Goal: Transaction & Acquisition: Purchase product/service

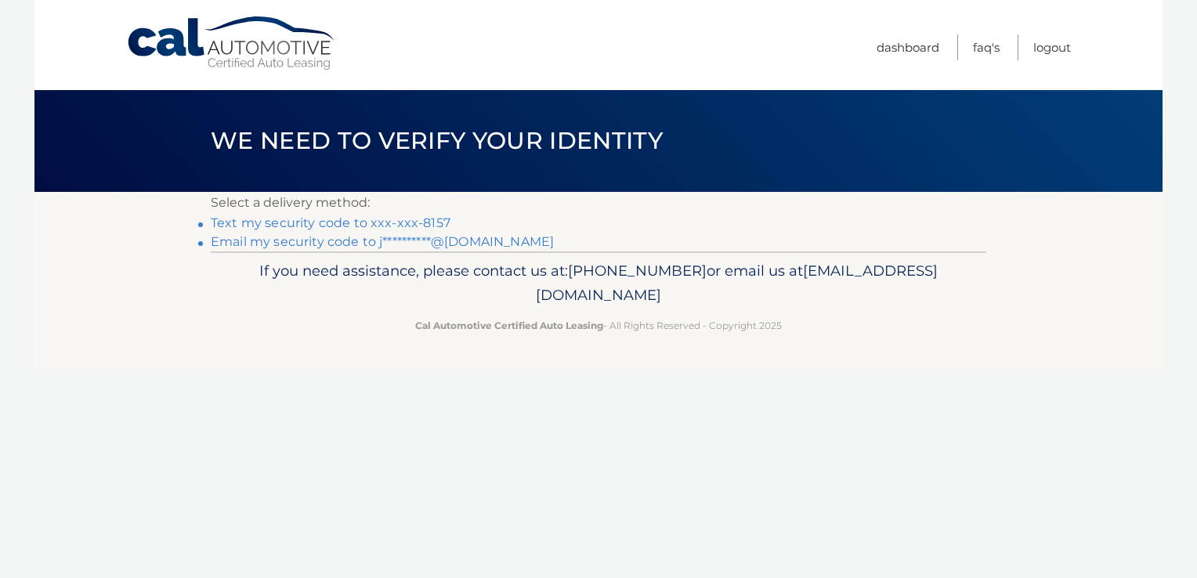
click at [387, 224] on link "Text my security code to xxx-xxx-8157" at bounding box center [331, 222] width 240 height 15
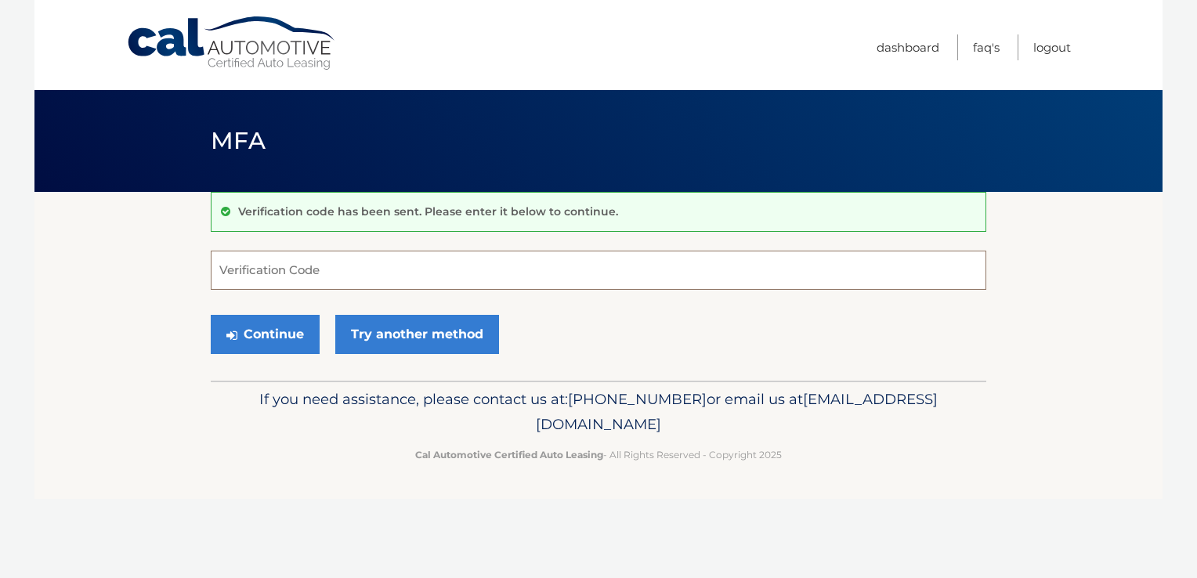
click at [313, 271] on input "Verification Code" at bounding box center [599, 270] width 776 height 39
type input "872621"
click at [290, 339] on button "Continue" at bounding box center [265, 334] width 109 height 39
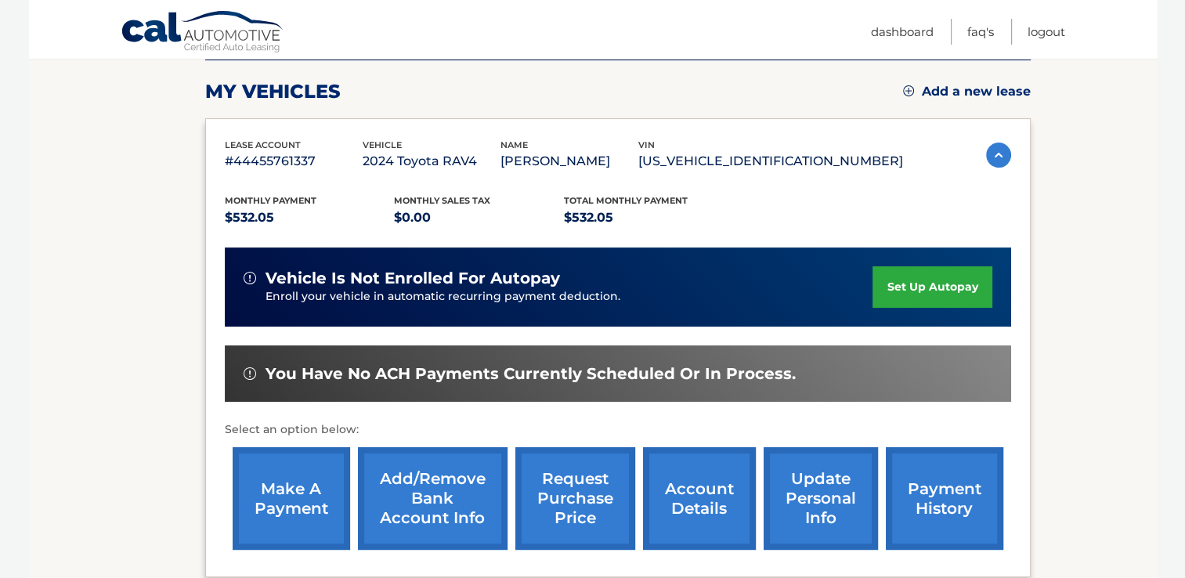
scroll to position [217, 0]
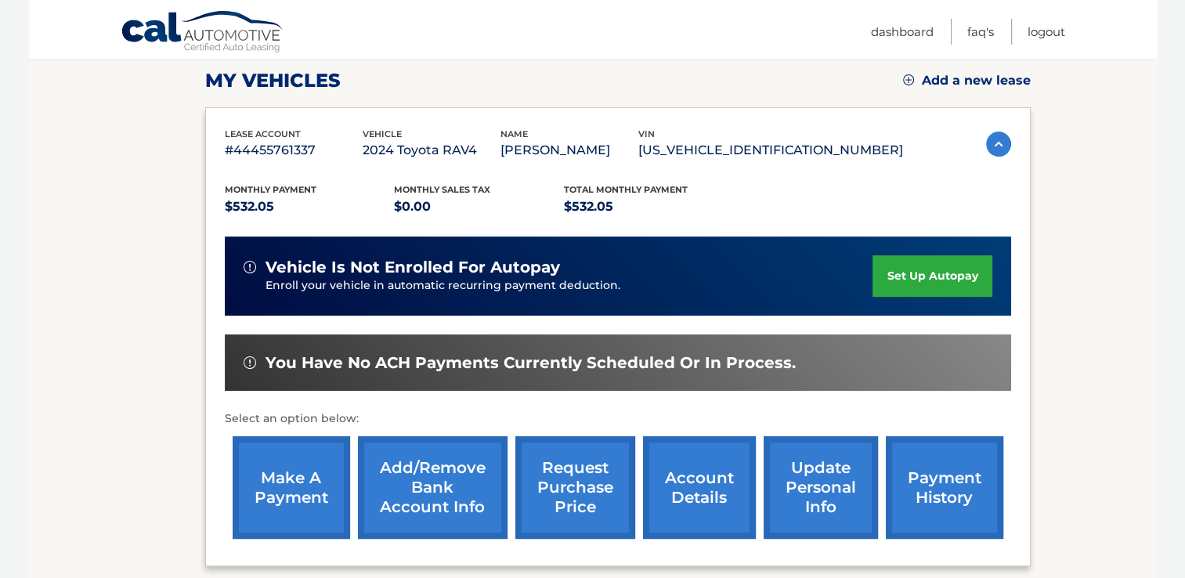
click at [304, 460] on link "make a payment" at bounding box center [292, 487] width 118 height 103
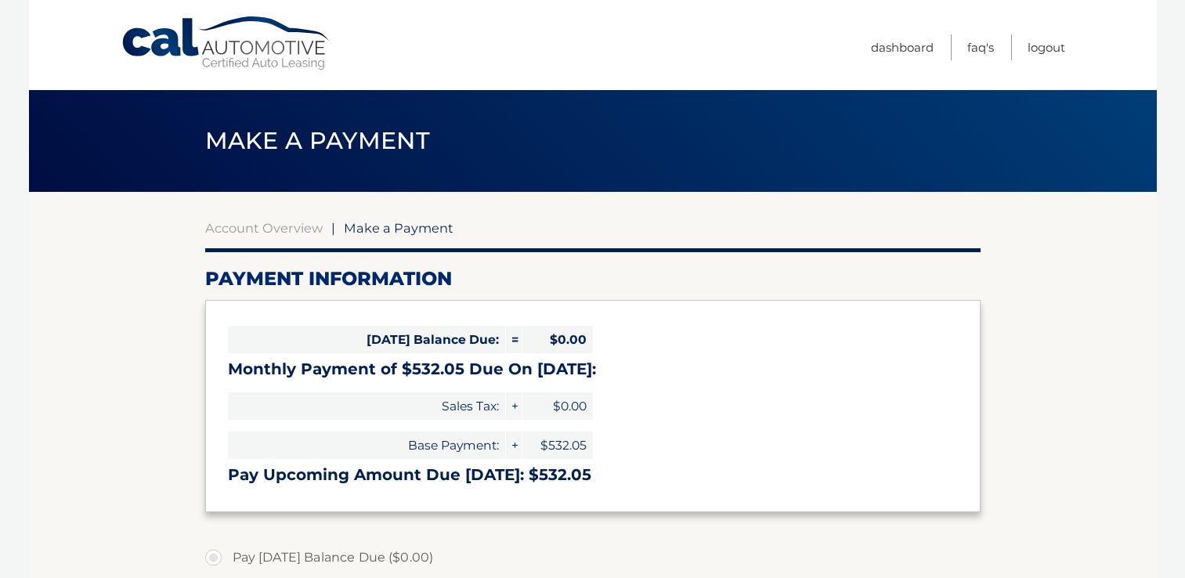
select select "ZjYxYWU0ODMtMzhkMy00MzZjLWE0ZTAtYmNmOTA4MDU3YjQx"
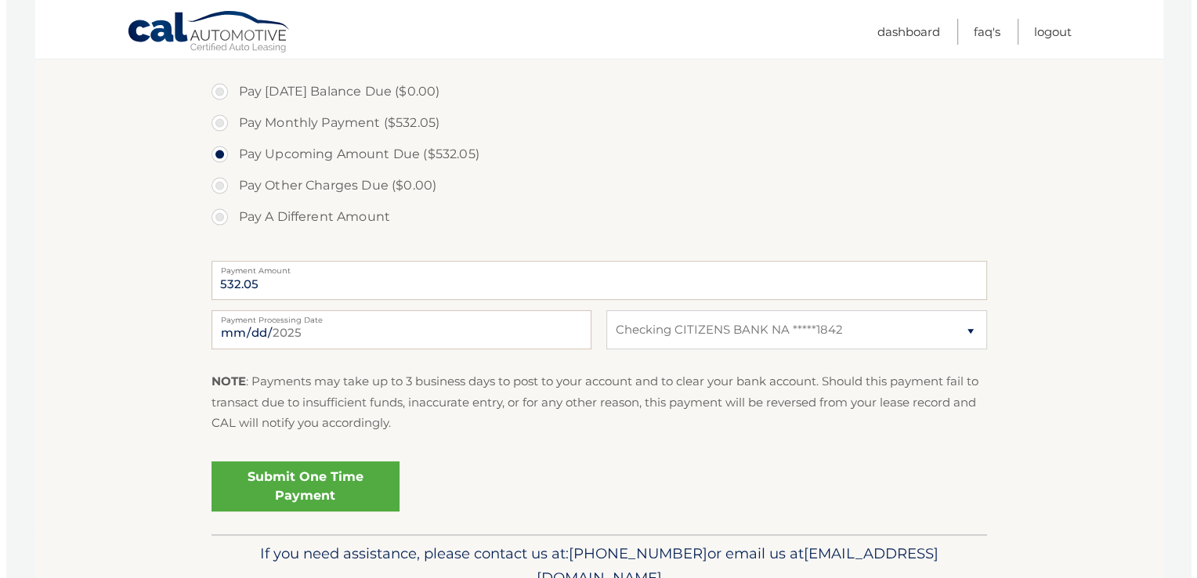
scroll to position [483, 0]
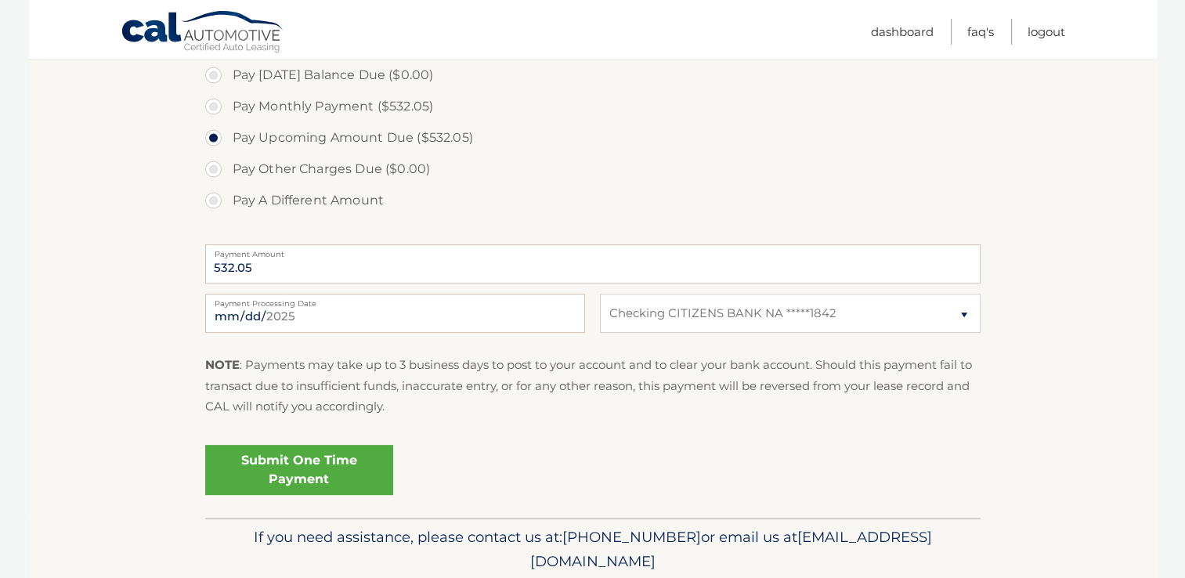
click at [310, 457] on link "Submit One Time Payment" at bounding box center [299, 470] width 188 height 50
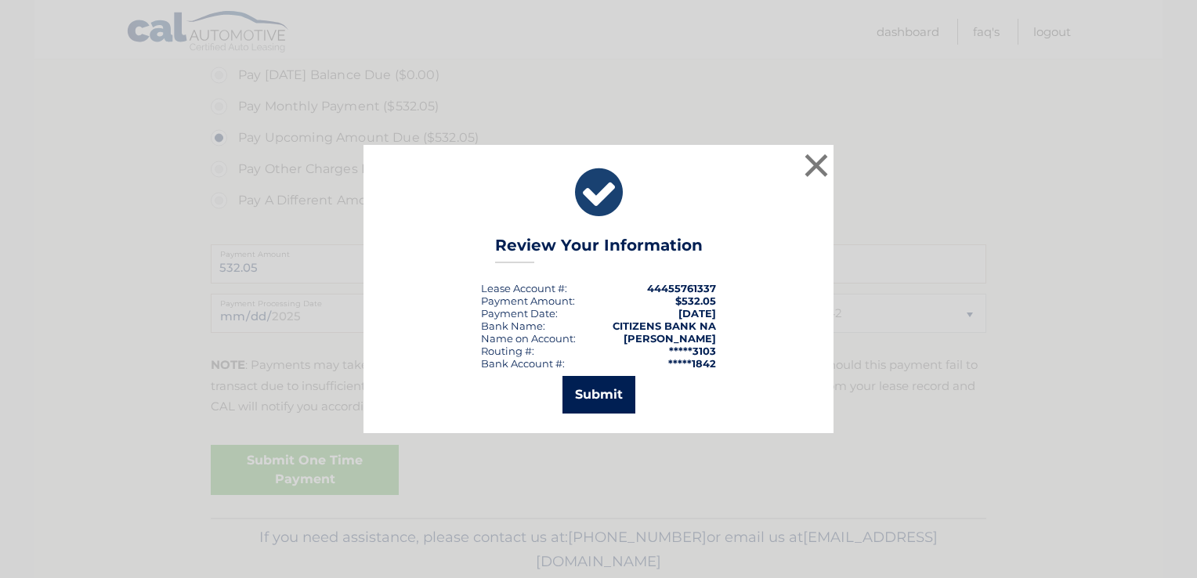
click at [585, 406] on button "Submit" at bounding box center [598, 395] width 73 height 38
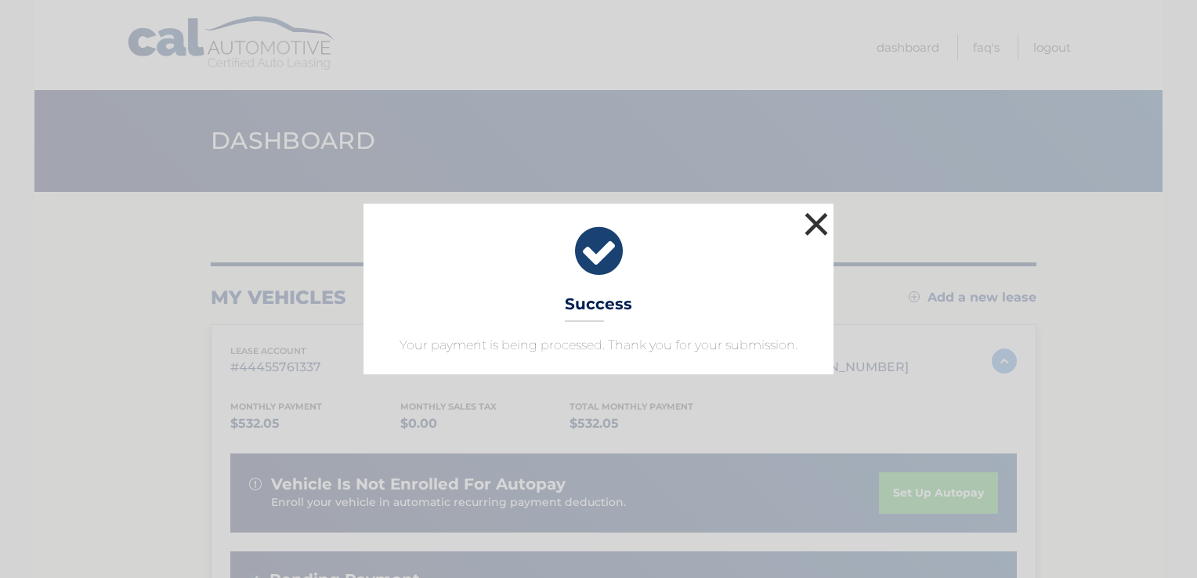
click at [818, 219] on button "×" at bounding box center [816, 223] width 31 height 31
